Goal: Task Accomplishment & Management: Use online tool/utility

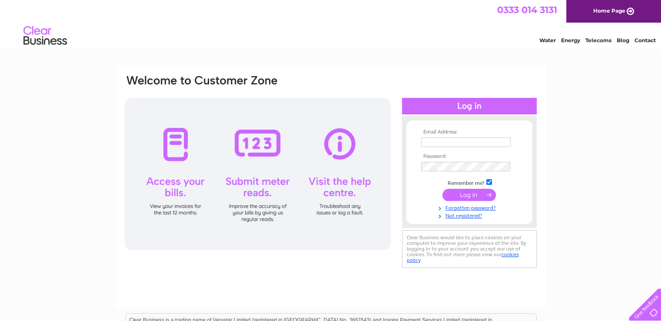
click at [427, 148] on td at bounding box center [469, 142] width 101 height 14
click at [427, 143] on input "text" at bounding box center [466, 142] width 90 height 10
click at [452, 145] on input "text" at bounding box center [466, 142] width 90 height 10
type input "bookkeeping@theclimbingacademy.com"
click at [459, 177] on td at bounding box center [469, 176] width 101 height 4
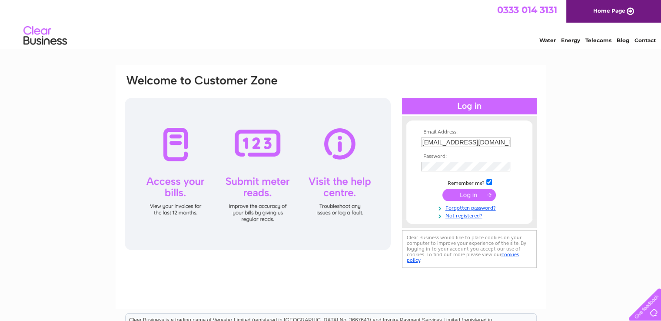
click at [465, 194] on input "submit" at bounding box center [469, 195] width 53 height 12
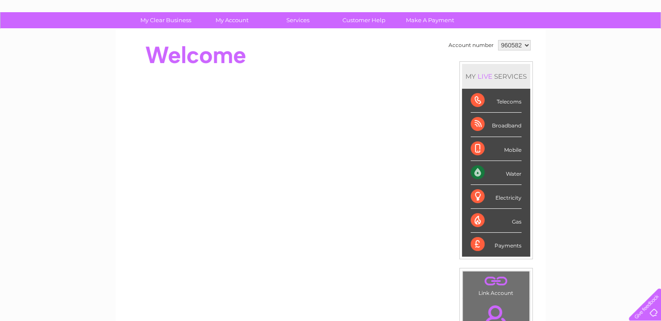
scroll to position [54, 0]
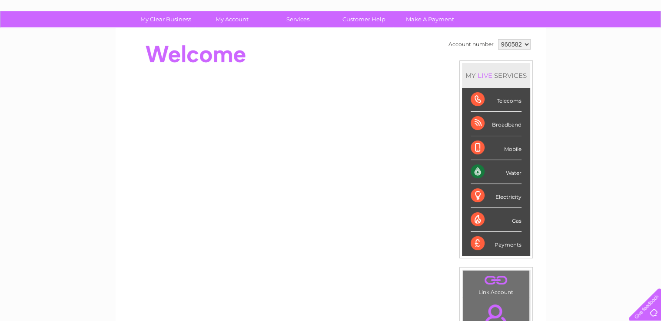
click at [480, 170] on div "Water" at bounding box center [496, 172] width 51 height 24
click at [526, 172] on li "Water" at bounding box center [496, 172] width 68 height 24
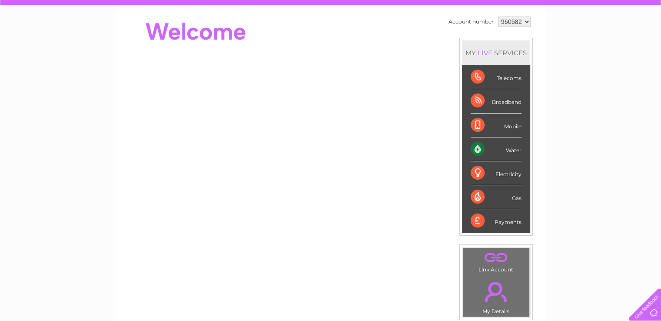
scroll to position [0, 0]
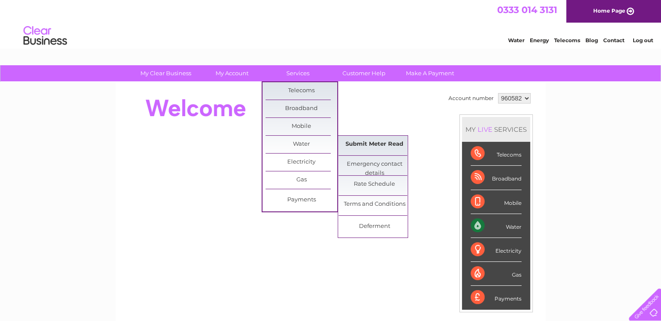
click at [353, 146] on link "Submit Meter Read" at bounding box center [375, 144] width 72 height 17
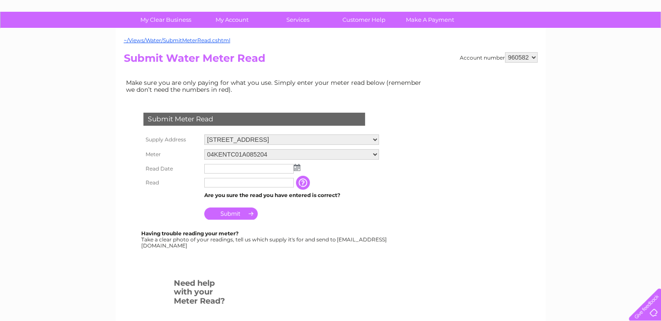
scroll to position [54, 0]
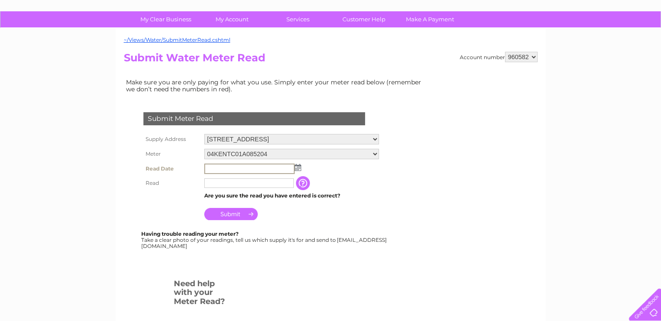
click at [268, 165] on input "text" at bounding box center [249, 168] width 90 height 10
click at [297, 166] on img at bounding box center [298, 167] width 7 height 7
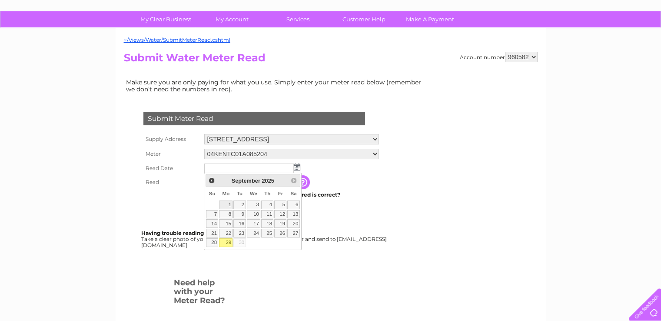
click at [228, 204] on link "1" at bounding box center [225, 204] width 13 height 9
type input "[DATE]"
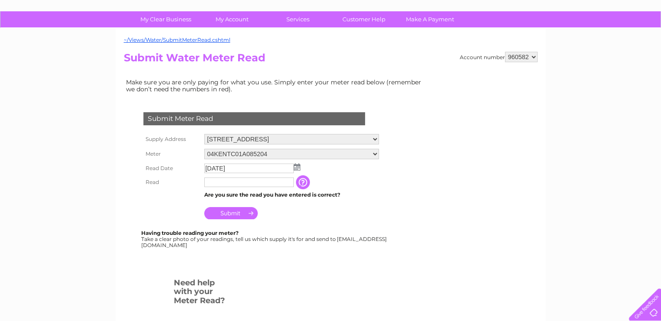
click at [226, 183] on input "text" at bounding box center [249, 182] width 90 height 10
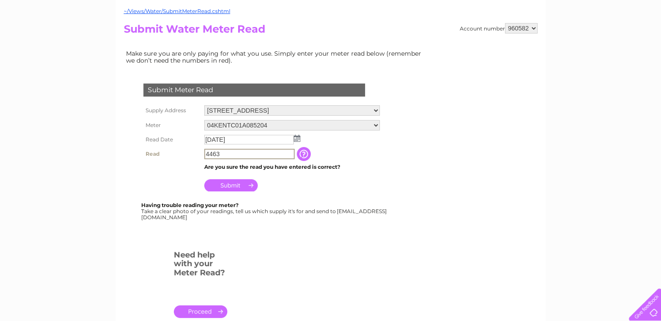
scroll to position [83, 0]
type input "4463"
click at [242, 185] on input "Submit" at bounding box center [230, 184] width 53 height 12
